Goal: Use online tool/utility: Utilize a website feature to perform a specific function

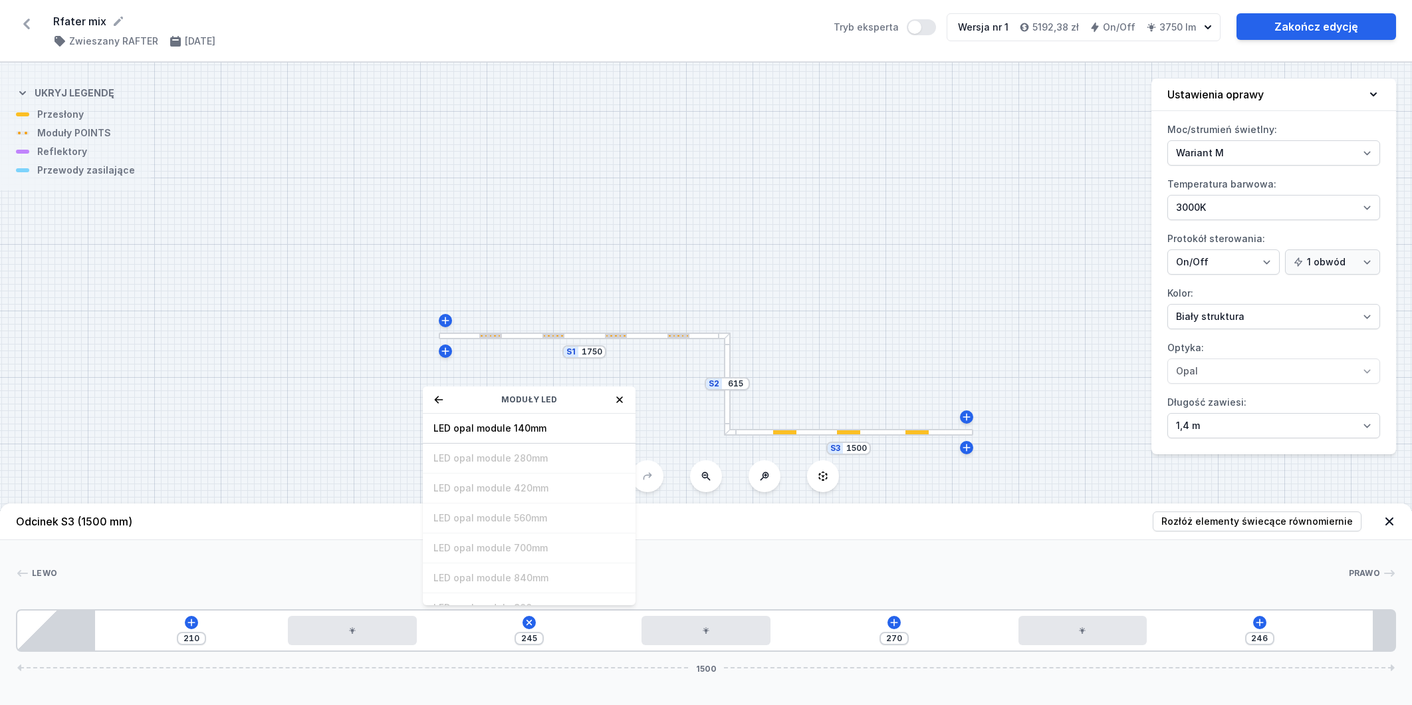
select select "M"
select select "3000"
drag, startPoint x: 659, startPoint y: 229, endPoint x: 689, endPoint y: 250, distance: 36.7
click at [659, 229] on div "S3 1500 S2 615 S1 1750" at bounding box center [706, 383] width 1412 height 642
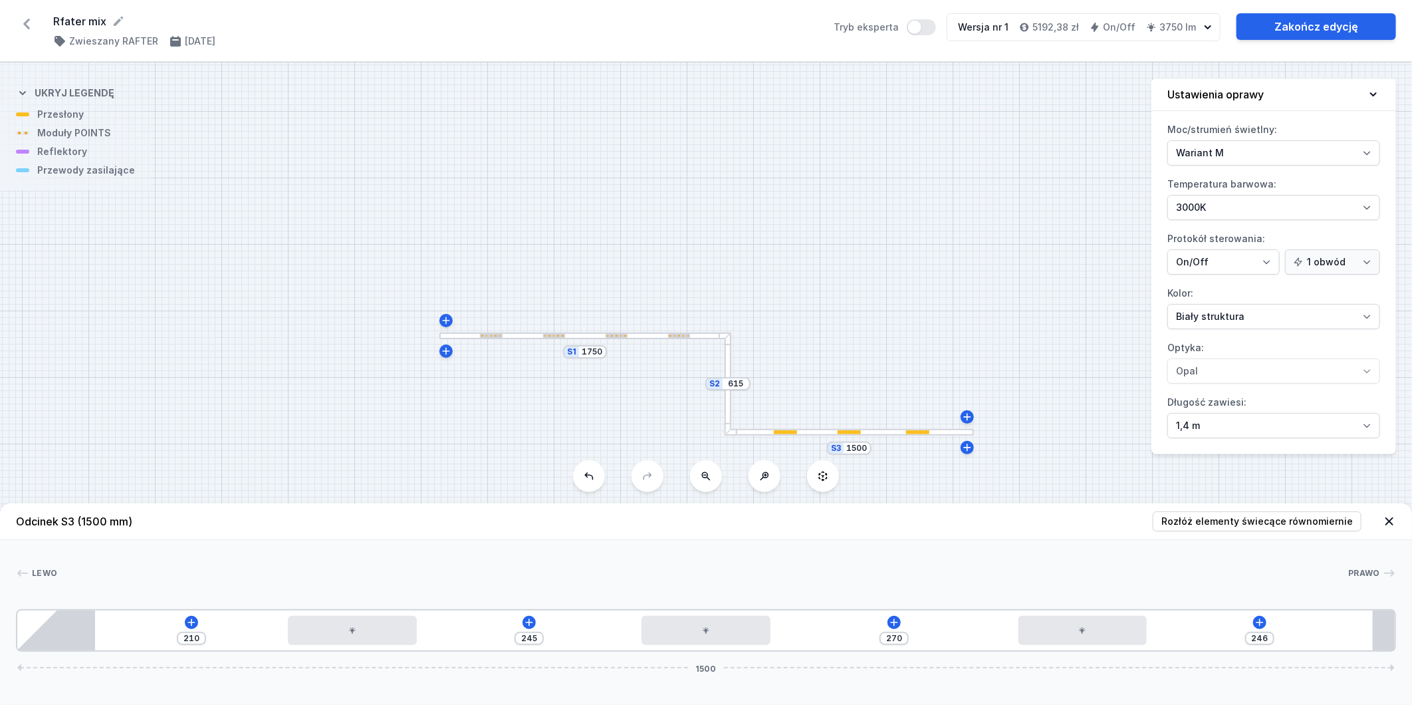
click at [678, 334] on div at bounding box center [679, 336] width 22 height 4
type input "157"
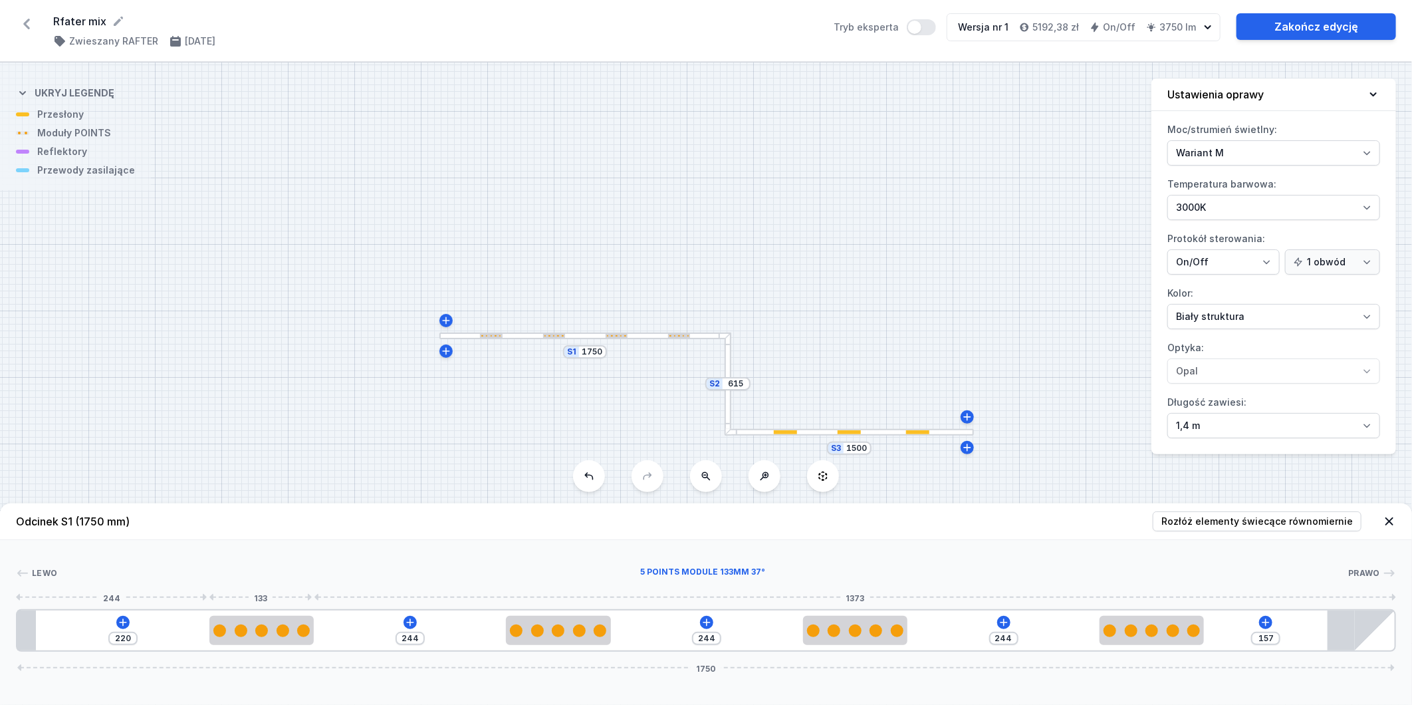
drag, startPoint x: 256, startPoint y: 629, endPoint x: 231, endPoint y: 457, distance: 173.2
click at [231, 457] on div "S3 1500 S2 615 S1 1750" at bounding box center [706, 383] width 1412 height 642
click at [411, 618] on icon at bounding box center [410, 622] width 11 height 11
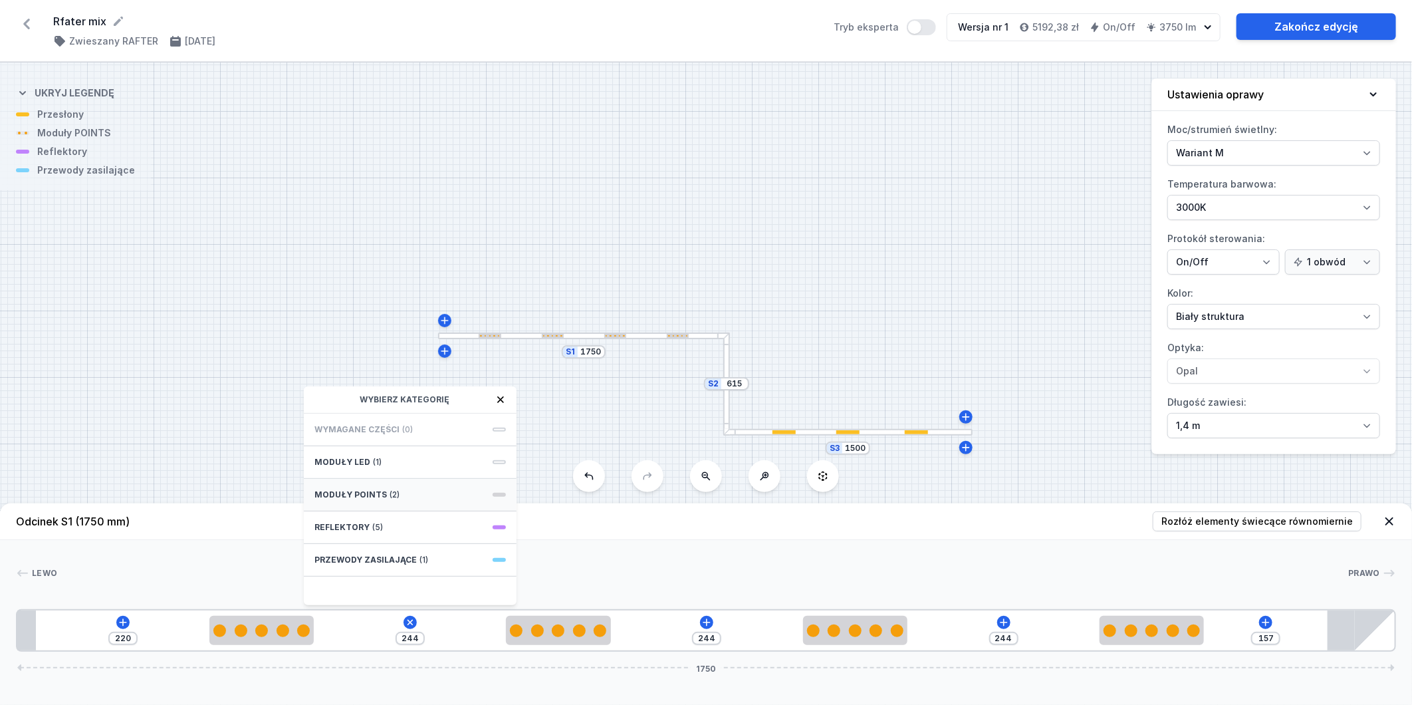
click at [407, 483] on div "Moduły POINTS (2)" at bounding box center [410, 495] width 213 height 33
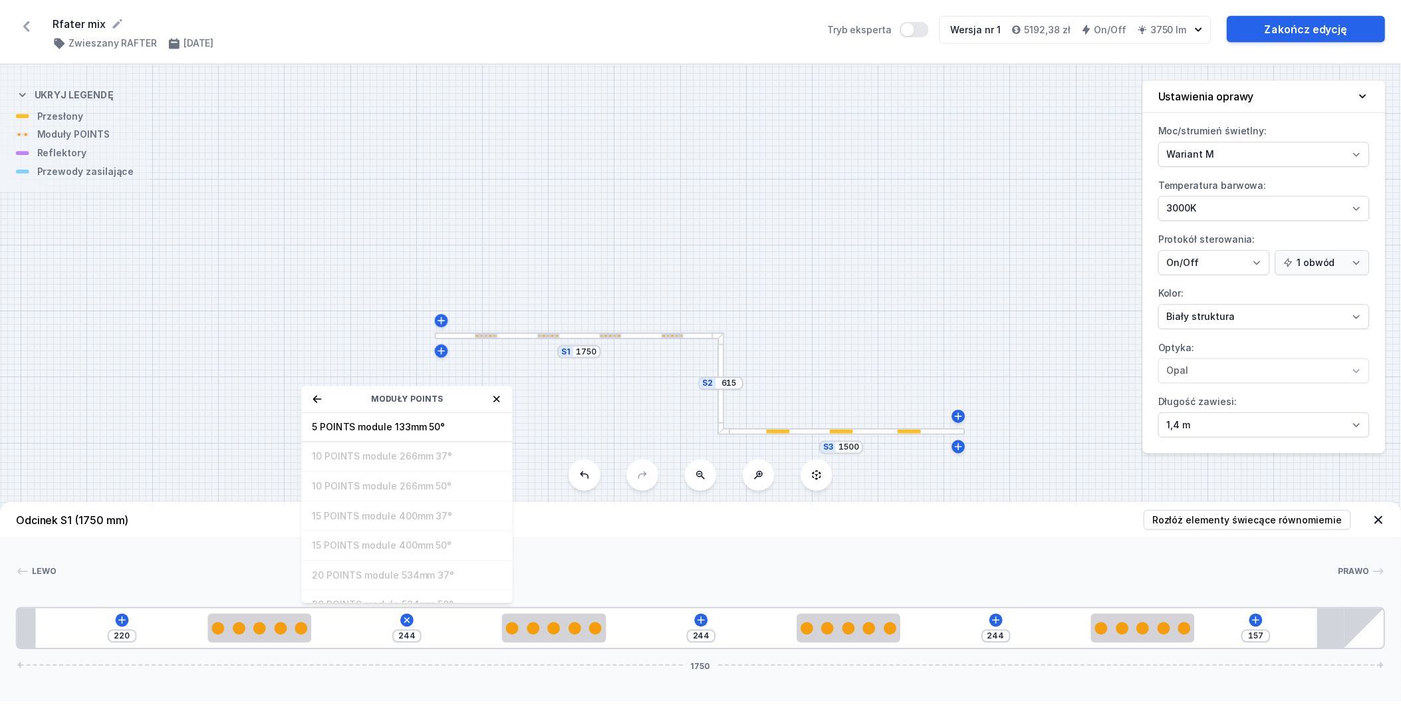
scroll to position [49, 0]
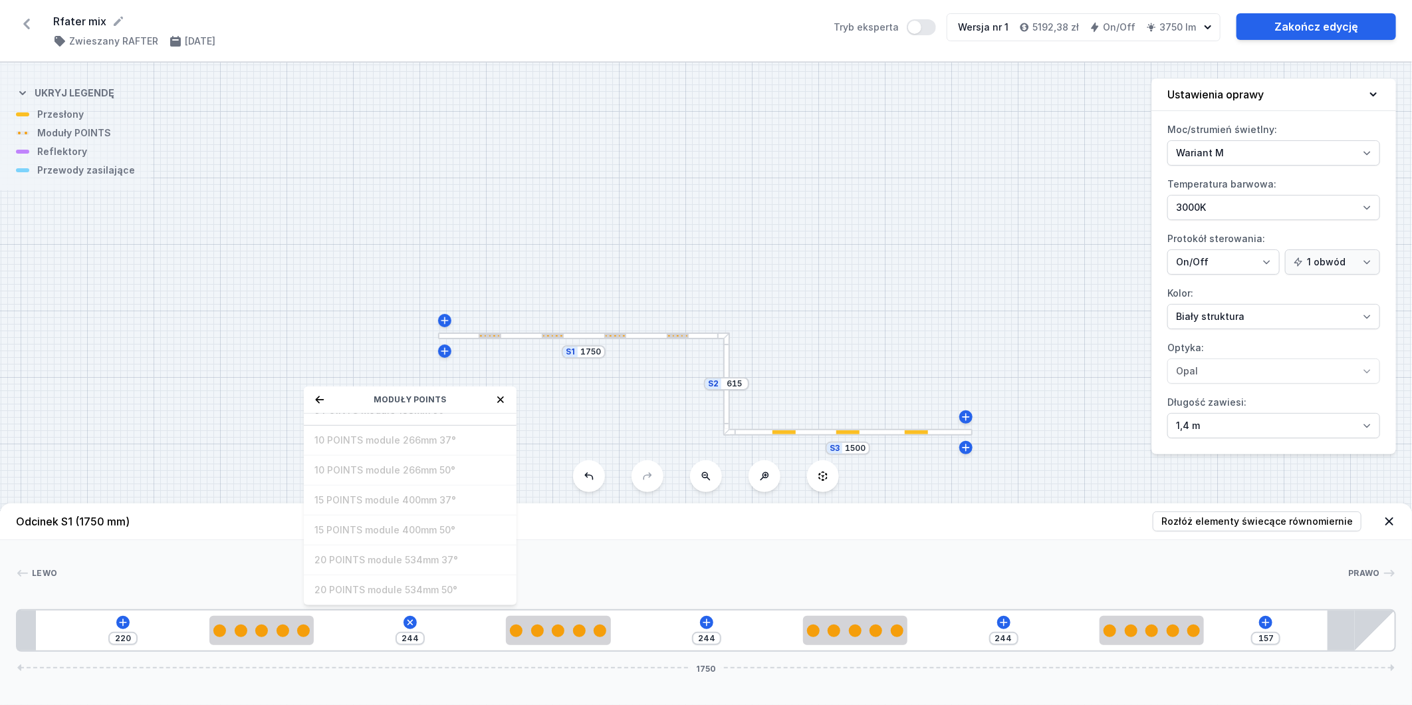
click at [625, 261] on div "S3 1500 S2 615 S1 1750" at bounding box center [706, 383] width 1412 height 642
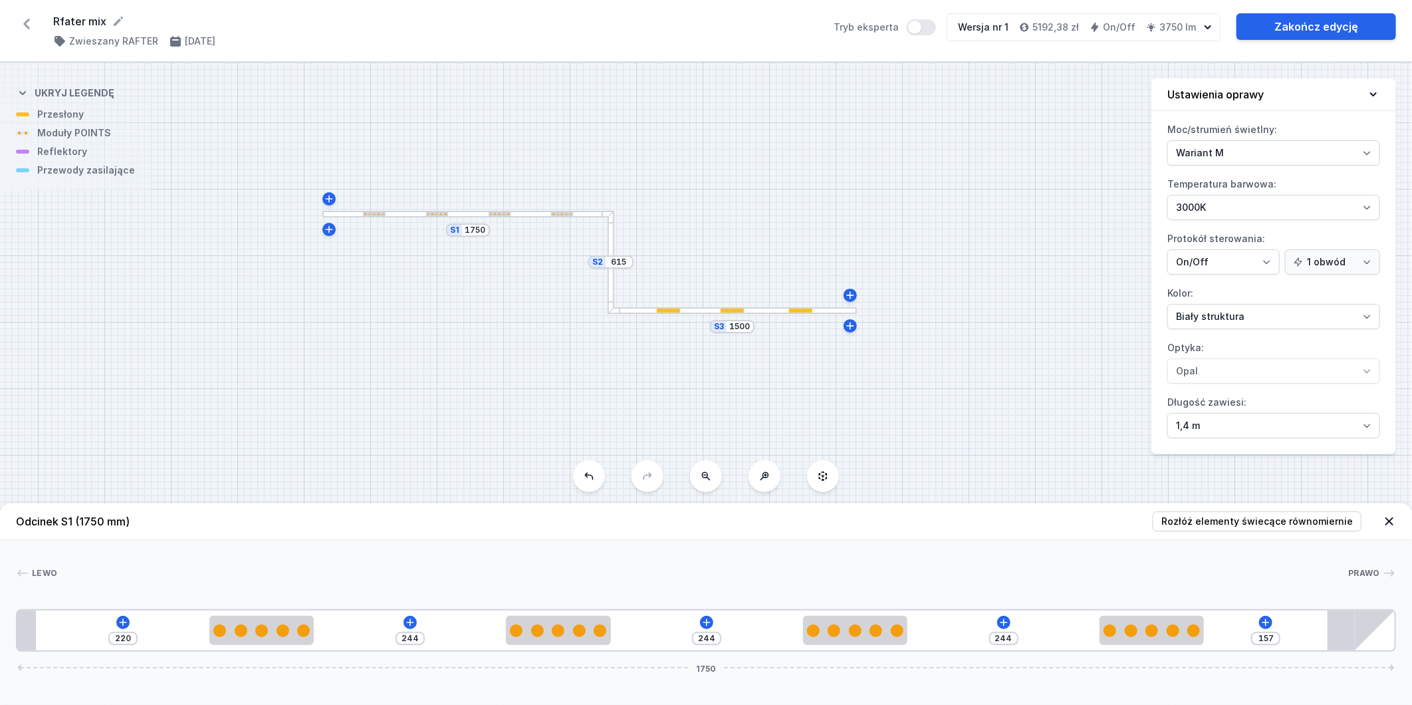
drag, startPoint x: 779, startPoint y: 286, endPoint x: 665, endPoint y: 155, distance: 174.3
click at [665, 155] on div "S3 1500 S2 615 S1 1750" at bounding box center [706, 383] width 1412 height 642
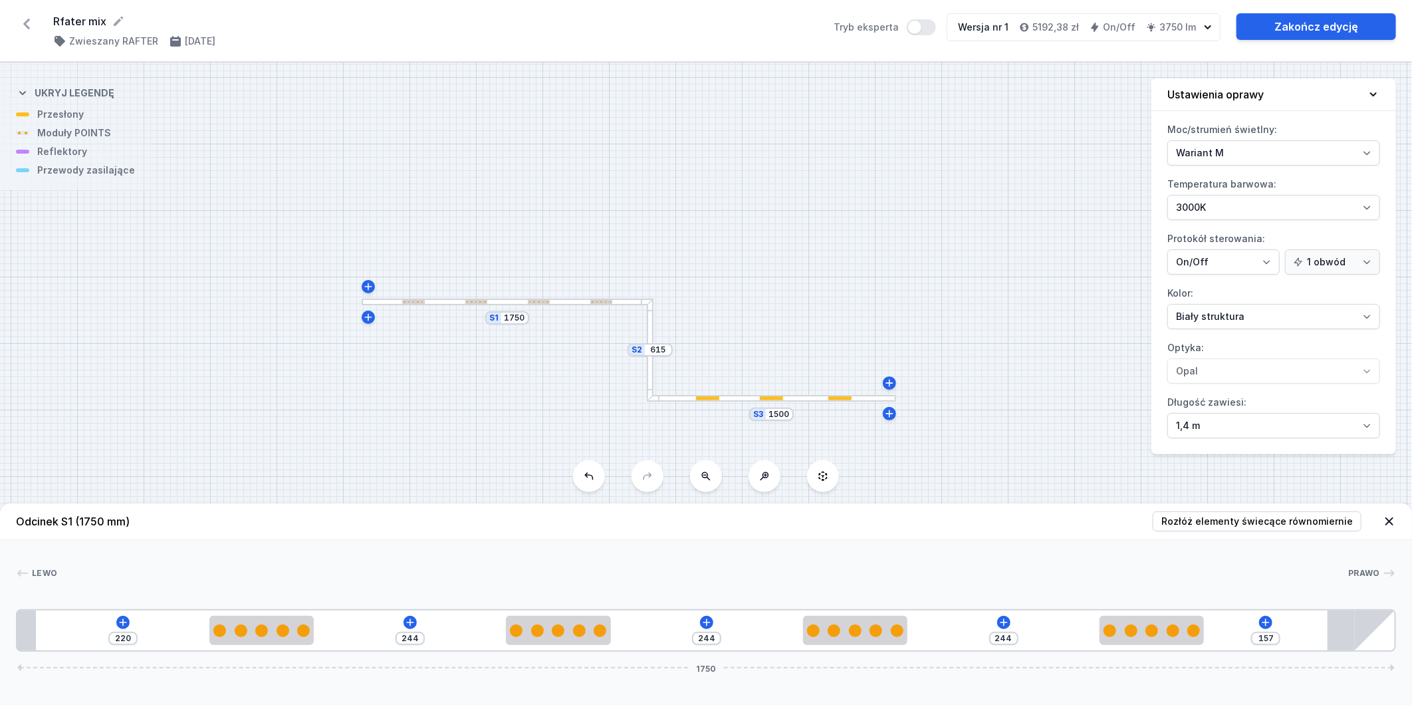
drag, startPoint x: 905, startPoint y: 248, endPoint x: 951, endPoint y: 337, distance: 100.2
click at [951, 337] on div "S3 1500 S2 615 S1 1750" at bounding box center [706, 383] width 1412 height 642
click at [946, 545] on div "[PERSON_NAME] 1 2 2 2 2 3 220 244 244 244 157 1750 244 133 244 133 244 133 244 …" at bounding box center [706, 596] width 1412 height 112
click at [609, 120] on div "S3 1500 S2 615 S1 1750" at bounding box center [706, 383] width 1412 height 642
click at [424, 388] on div "S3 1500 S2 615 S1 1750" at bounding box center [706, 383] width 1412 height 642
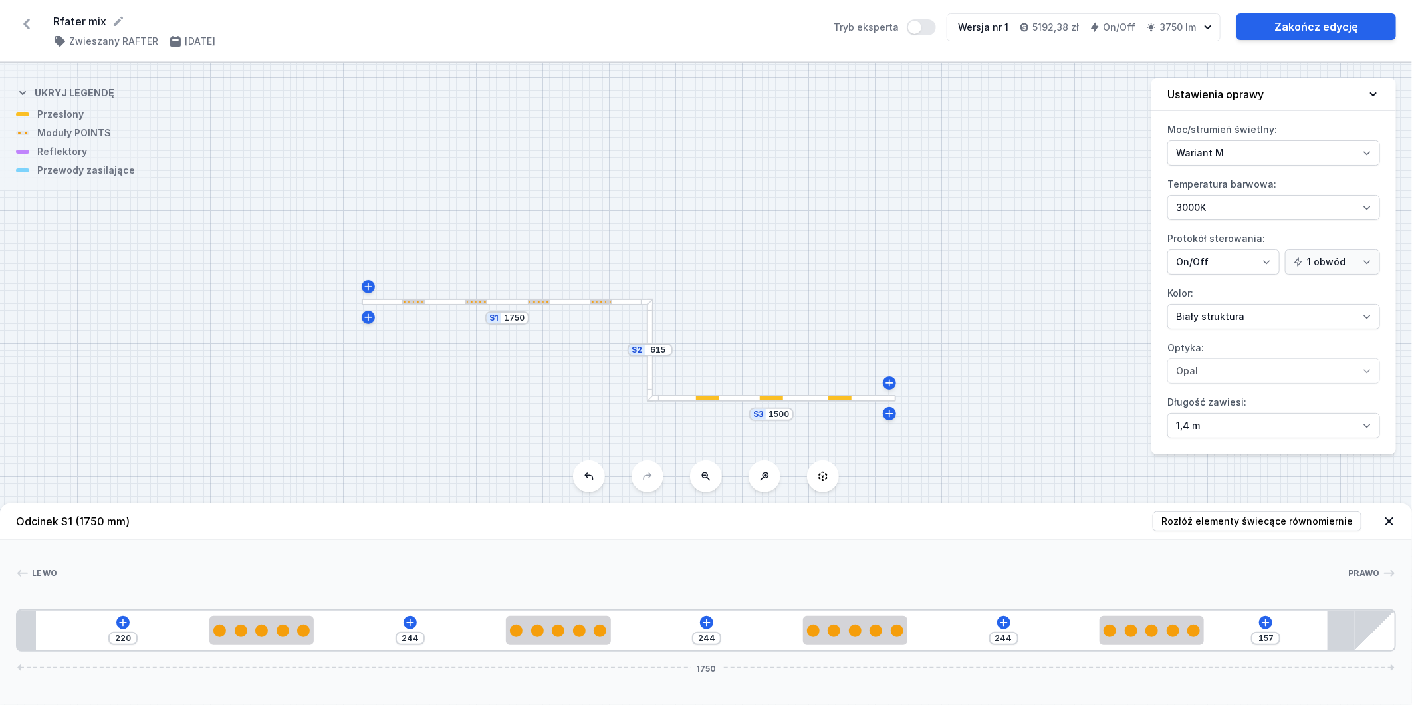
click at [32, 18] on icon at bounding box center [26, 23] width 21 height 21
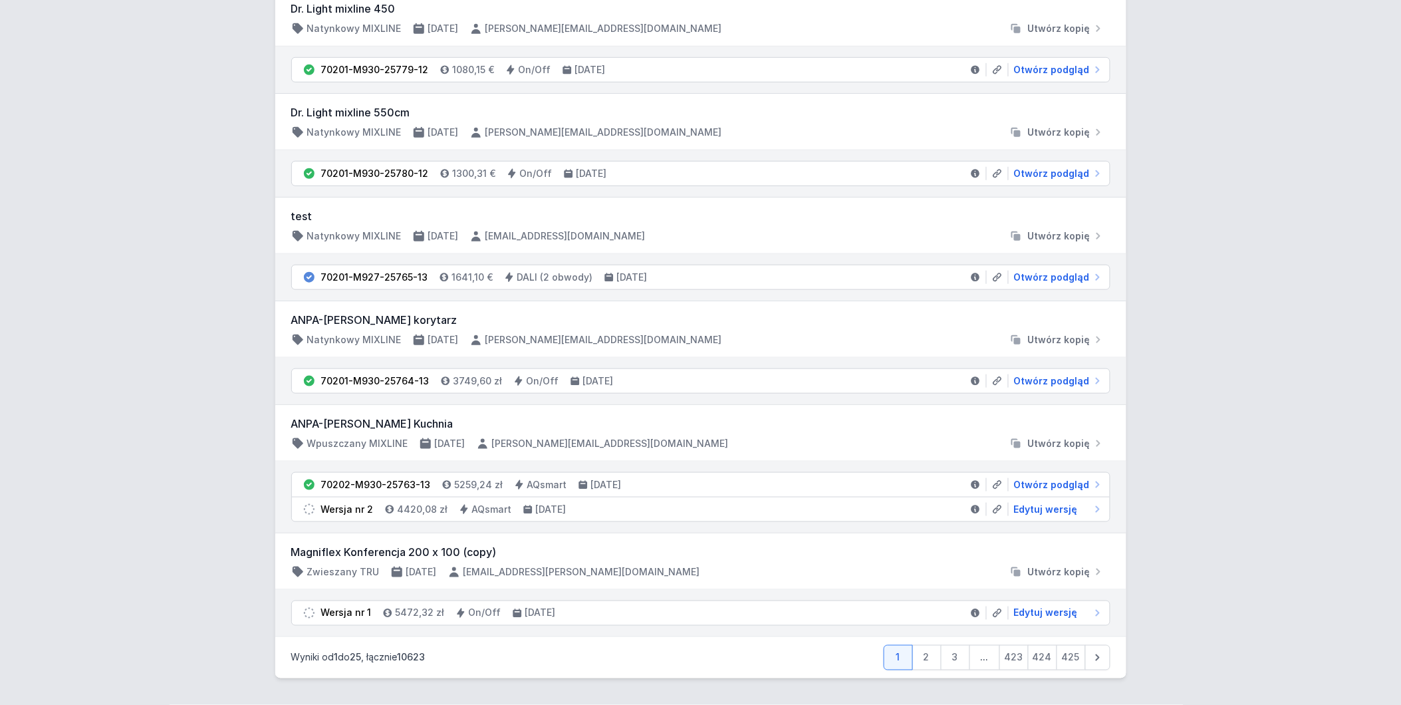
scroll to position [2124, 0]
